Goal: Task Accomplishment & Management: Use online tool/utility

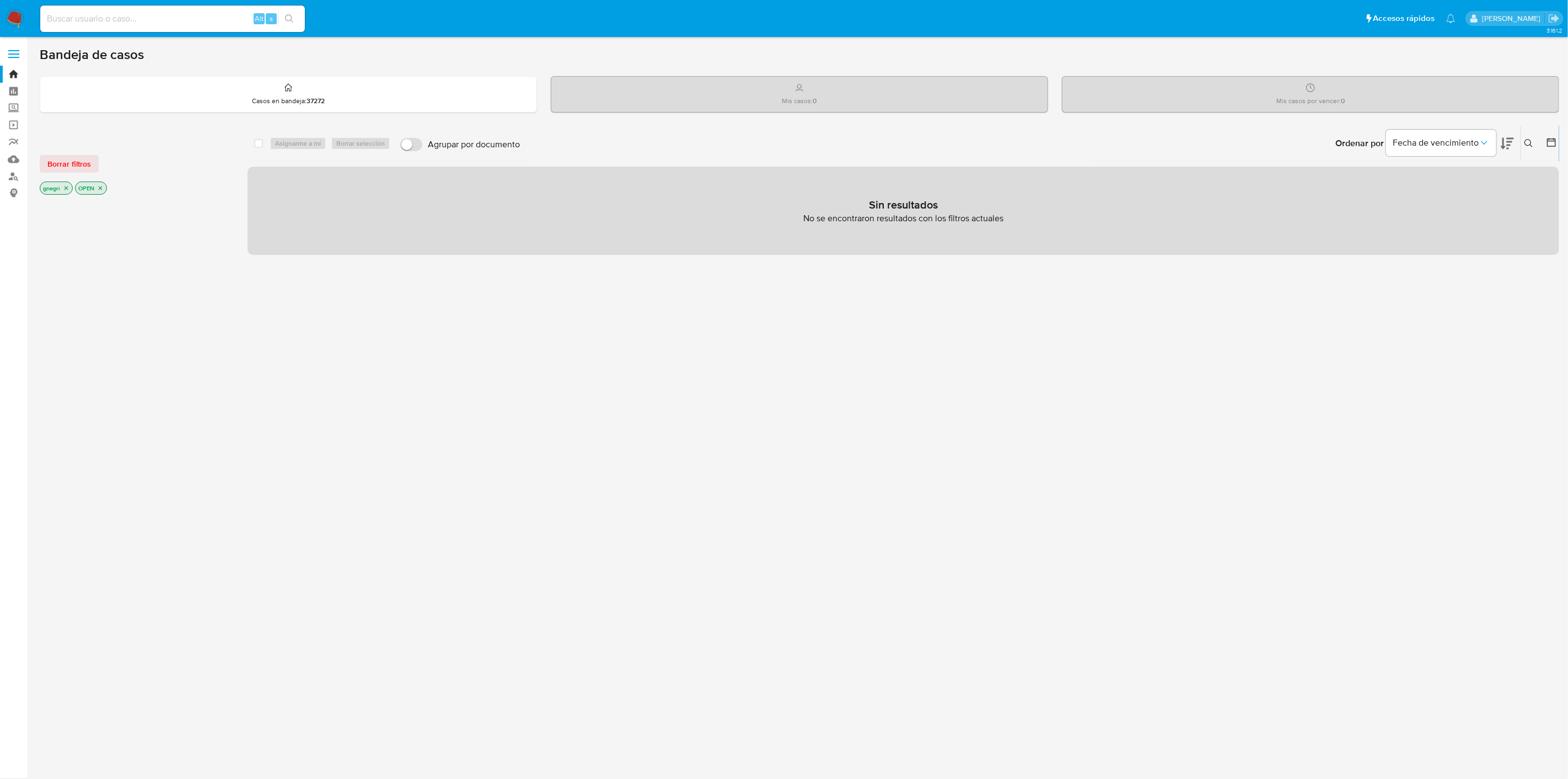
click at [67, 186] on icon "close-filter" at bounding box center [66, 188] width 7 height 7
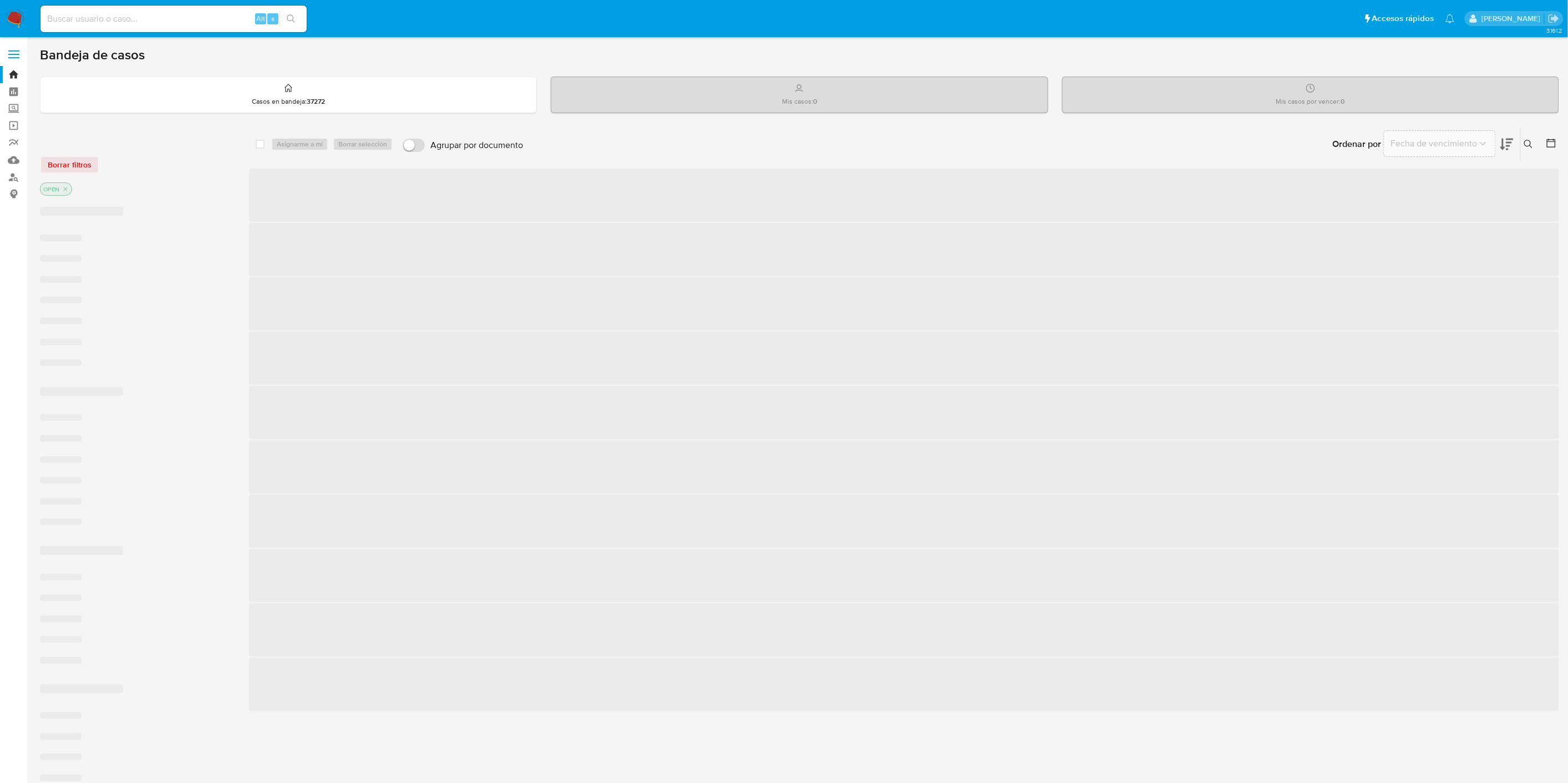
click at [67, 192] on icon "close-filter" at bounding box center [66, 189] width 7 height 7
click at [1420, 138] on icon at bounding box center [1551, 143] width 11 height 11
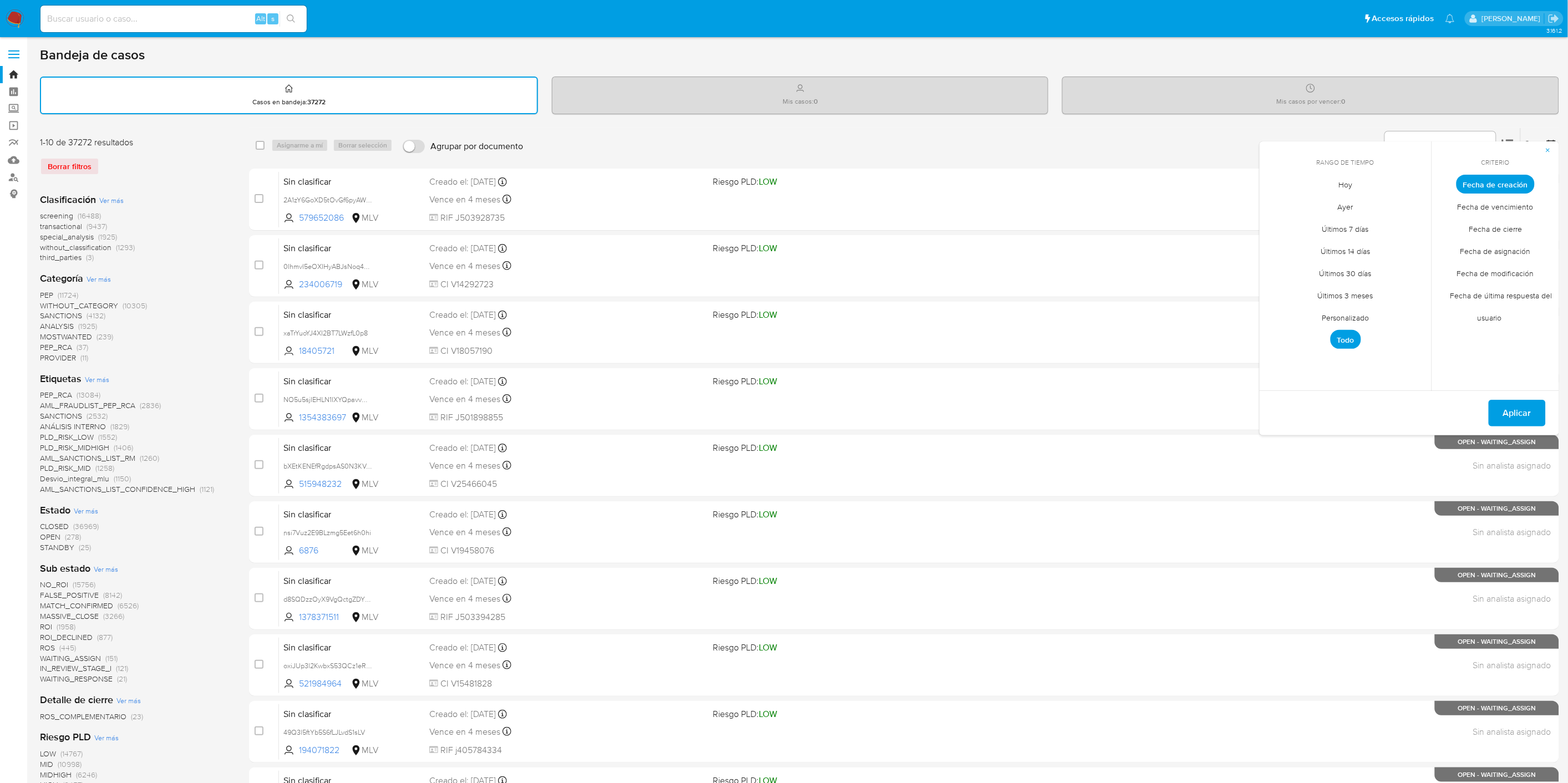
click at [1353, 324] on span "Personalizado" at bounding box center [1346, 317] width 71 height 22
click at [1275, 203] on icon "Mes anterior" at bounding box center [1276, 204] width 4 height 7
click at [1276, 288] on button "15" at bounding box center [1278, 290] width 17 height 17
click at [1420, 225] on span "Fecha de cierre" at bounding box center [1496, 229] width 77 height 22
click at [1410, 203] on icon "Mes siguiente" at bounding box center [1415, 205] width 13 height 13
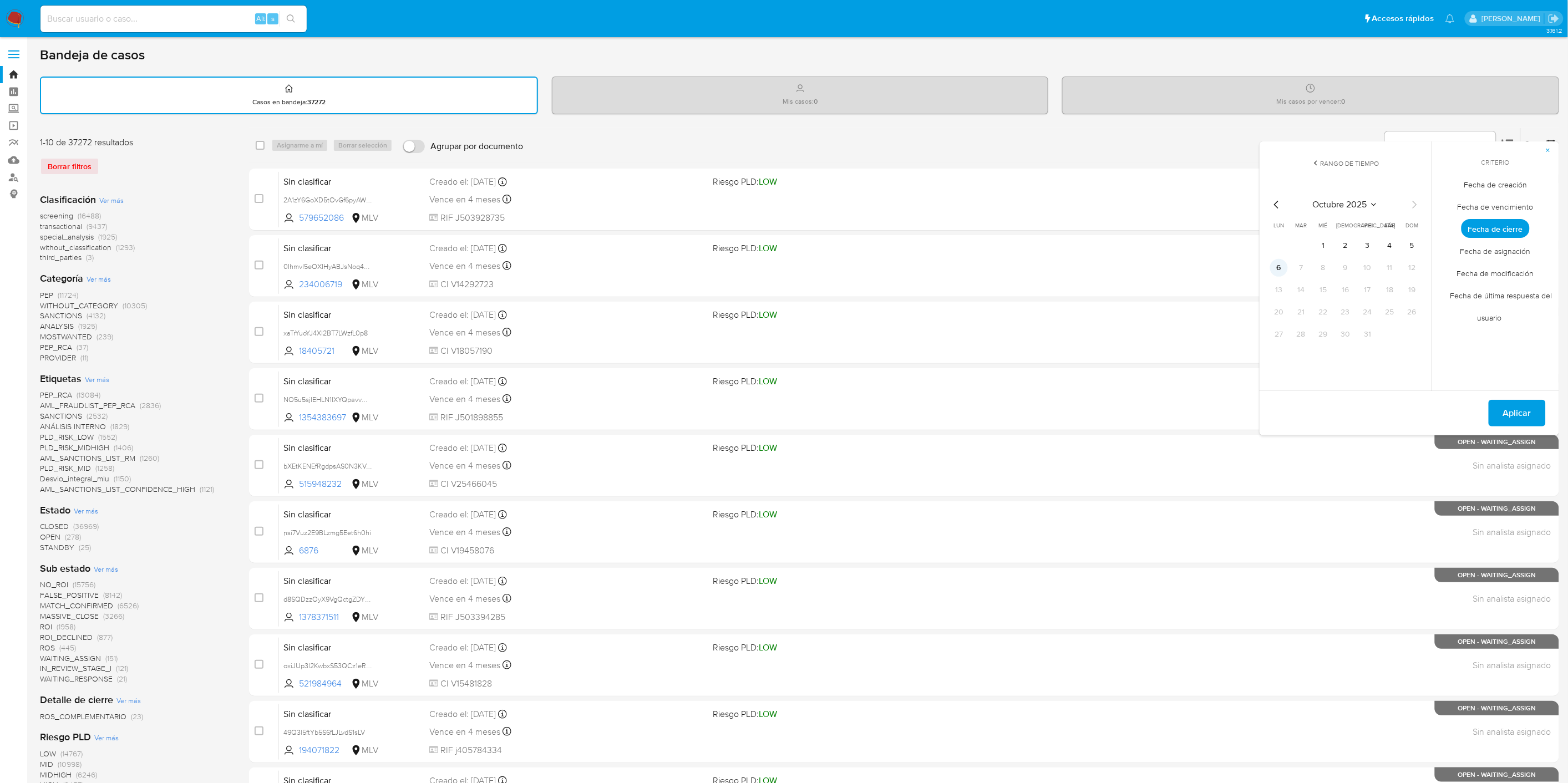
click at [1283, 267] on button "6" at bounding box center [1278, 267] width 17 height 17
click at [1420, 406] on span "Aplicar" at bounding box center [1517, 412] width 28 height 24
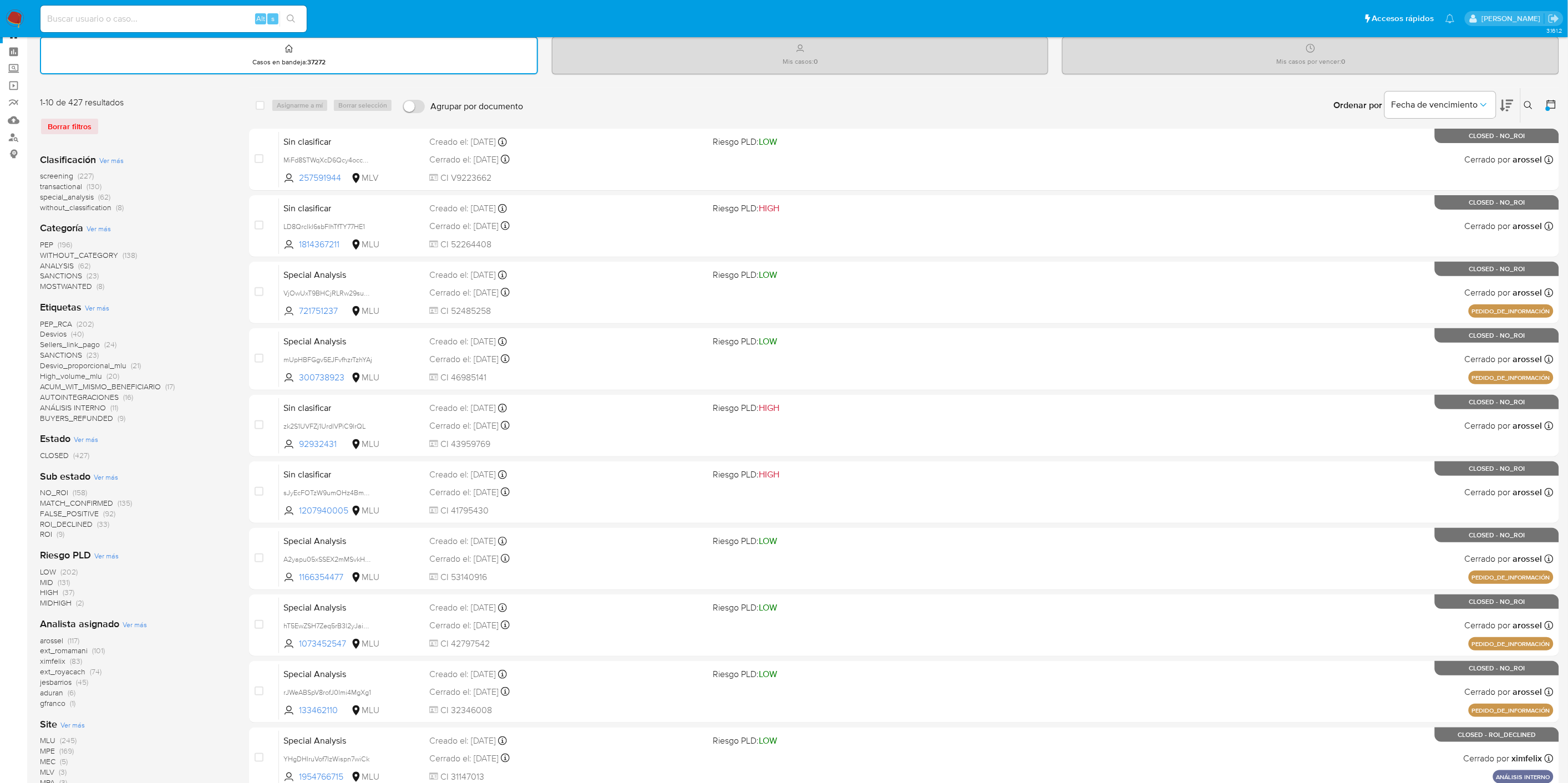
scroll to position [62, 0]
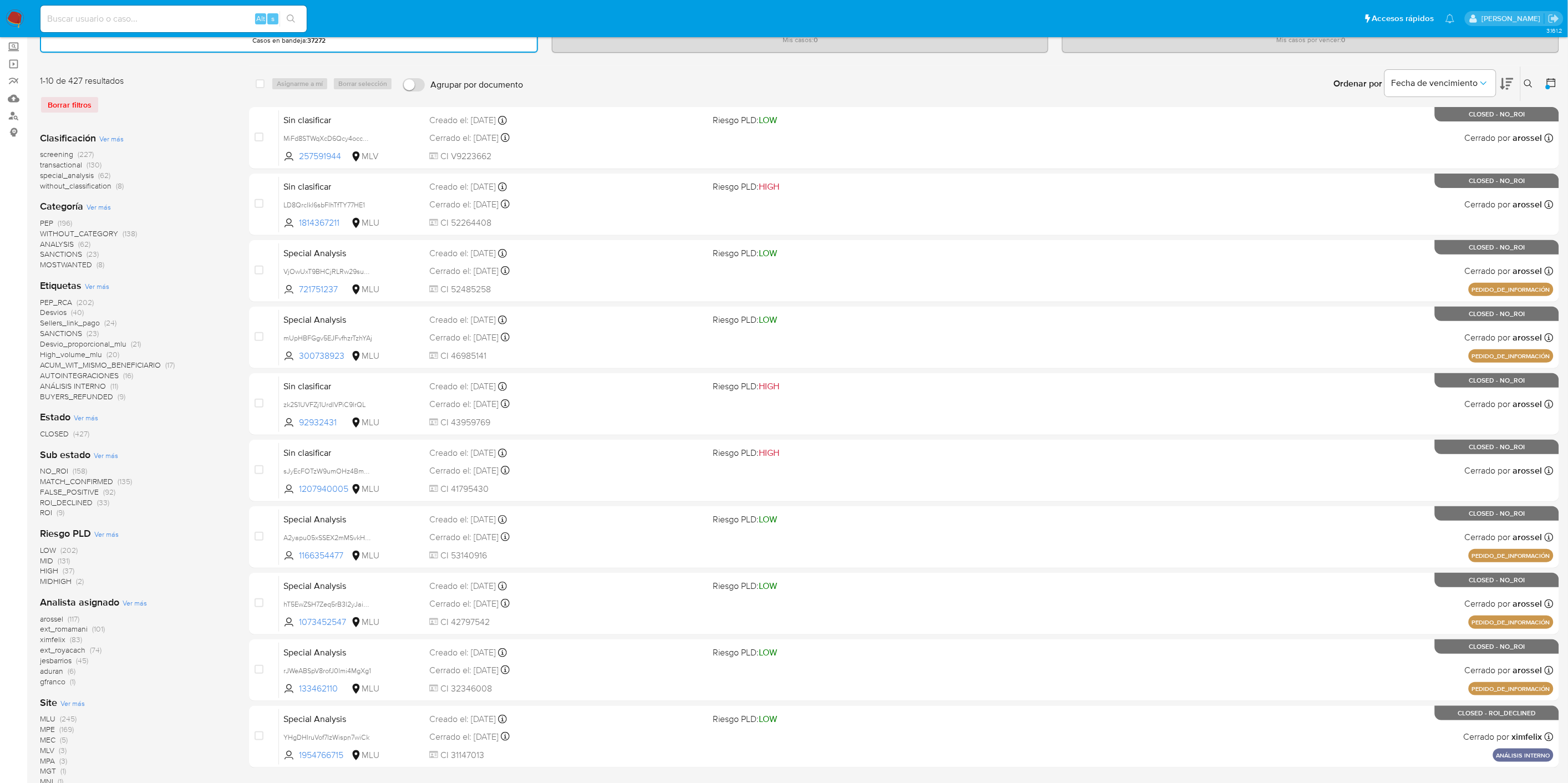
click at [1420, 81] on icon at bounding box center [1551, 82] width 11 height 11
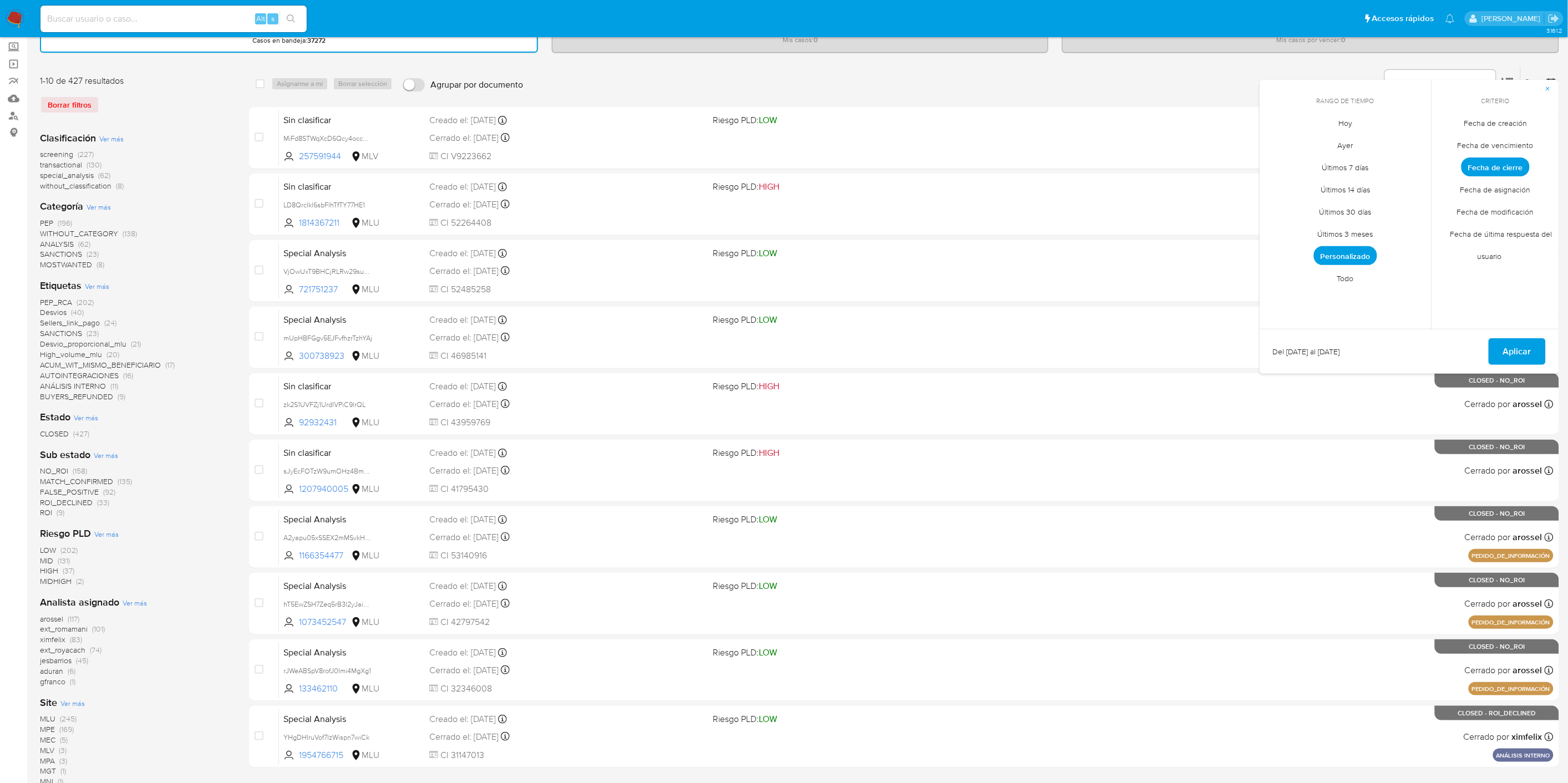
click at [1363, 255] on span "Personalizado" at bounding box center [1346, 256] width 63 height 19
click at [1374, 208] on button "12" at bounding box center [1367, 206] width 17 height 17
click at [1416, 142] on icon "Mes siguiente" at bounding box center [1415, 142] width 4 height 7
click at [1373, 187] on button "3" at bounding box center [1367, 183] width 17 height 17
click at [1420, 347] on span "Aplicar" at bounding box center [1517, 351] width 28 height 24
